Goal: Transaction & Acquisition: Purchase product/service

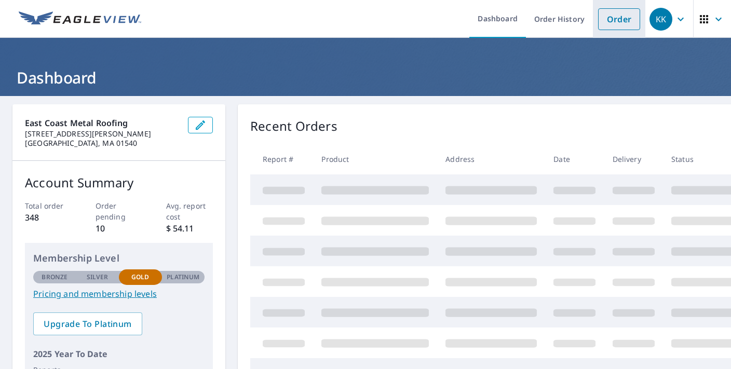
click at [626, 15] on link "Order" at bounding box center [619, 19] width 42 height 22
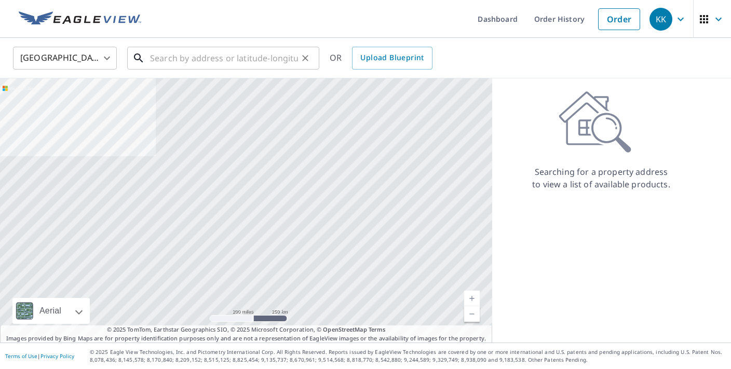
click at [235, 61] on input "text" at bounding box center [224, 58] width 148 height 29
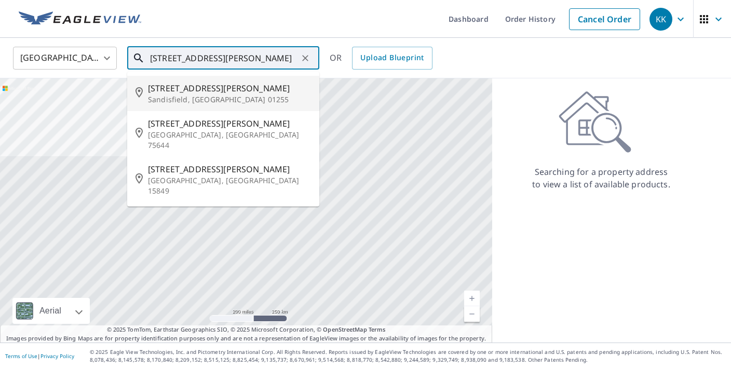
click at [267, 86] on span "[STREET_ADDRESS][PERSON_NAME]" at bounding box center [229, 88] width 163 height 12
type input "[STREET_ADDRESS][PERSON_NAME]"
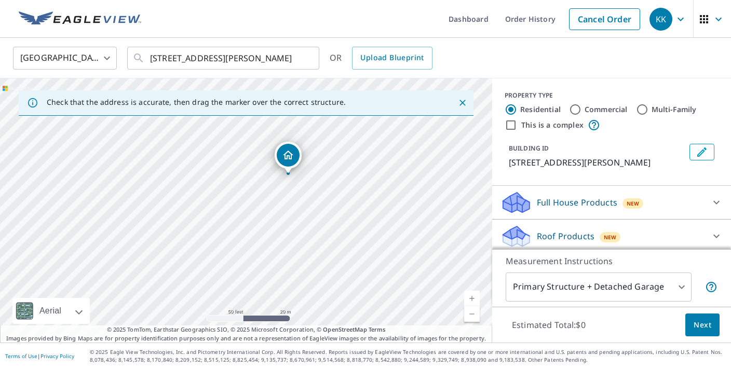
click at [691, 206] on div "Full House Products New" at bounding box center [603, 203] width 204 height 24
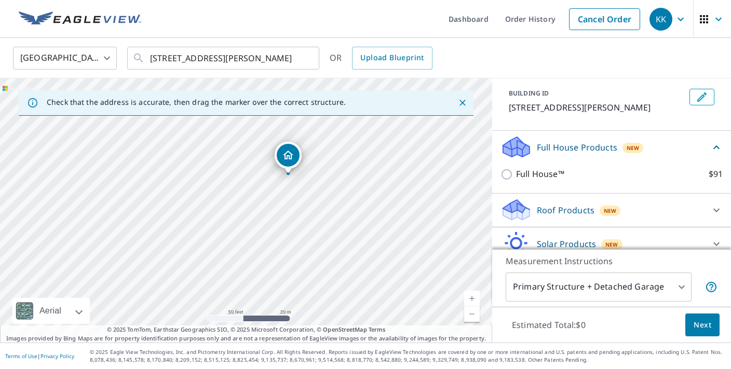
scroll to position [101, 0]
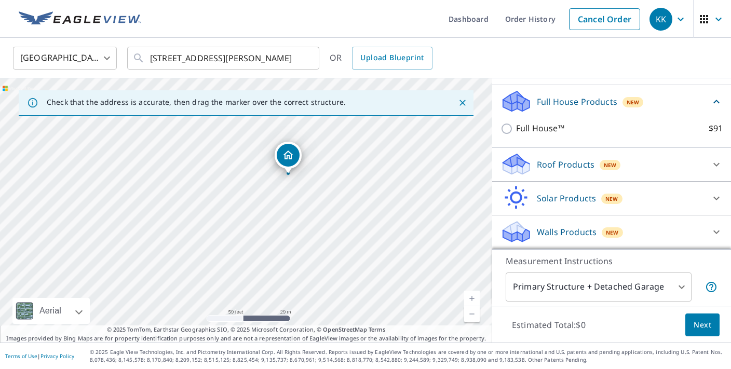
click at [644, 170] on div "Roof Products New" at bounding box center [603, 164] width 204 height 24
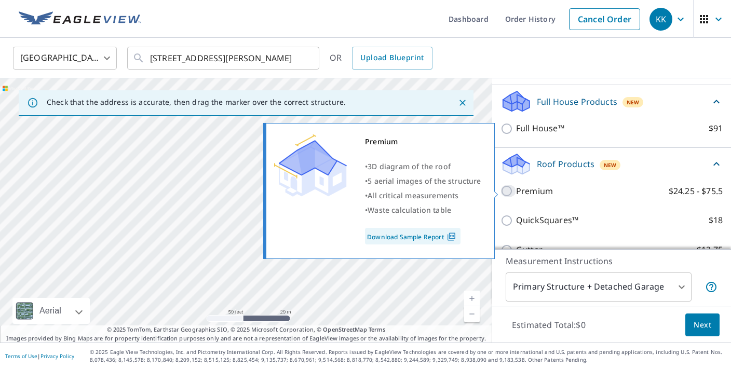
click at [507, 188] on input "Premium $24.25 - $75.5" at bounding box center [509, 191] width 16 height 12
checkbox input "true"
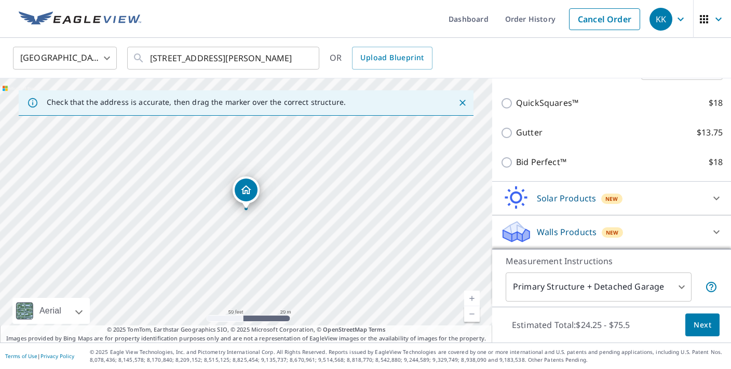
scroll to position [258, 0]
click at [707, 323] on span "Next" at bounding box center [703, 325] width 18 height 13
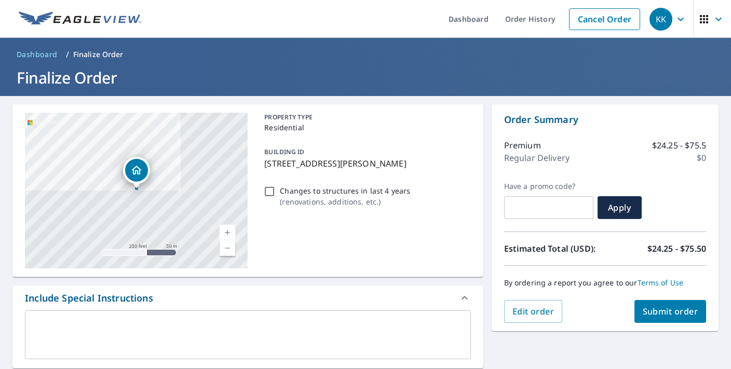
click at [672, 313] on span "Submit order" at bounding box center [671, 311] width 56 height 11
